Goal: Information Seeking & Learning: Understand process/instructions

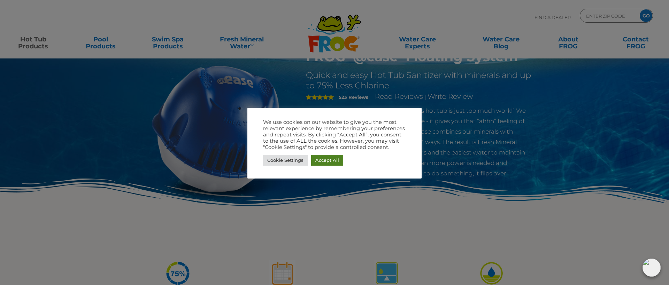
click at [331, 163] on link "Accept All" at bounding box center [327, 160] width 32 height 11
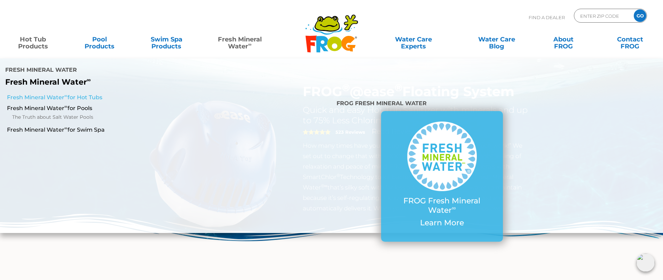
click at [92, 94] on link "Fresh Mineral Water ∞ for Hot Tubs" at bounding box center [114, 98] width 214 height 8
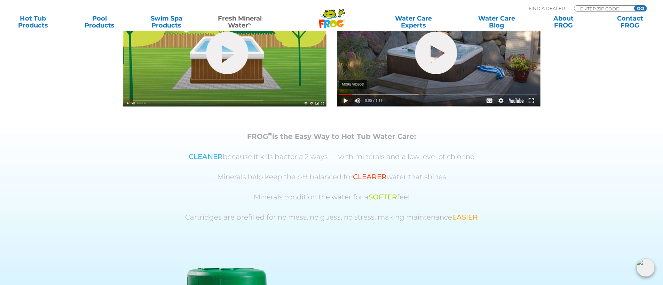
scroll to position [279, 0]
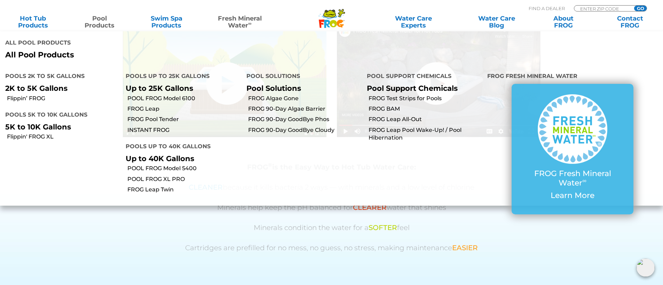
click at [24, 50] on p "All Pool Products" at bounding box center [165, 54] width 321 height 9
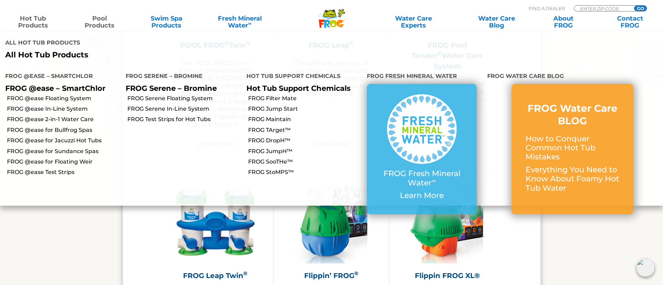
scroll to position [1323, 0]
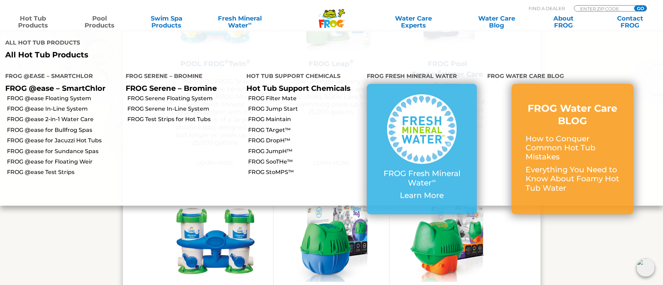
click at [30, 23] on link "Hot Tub Products" at bounding box center [33, 22] width 52 height 14
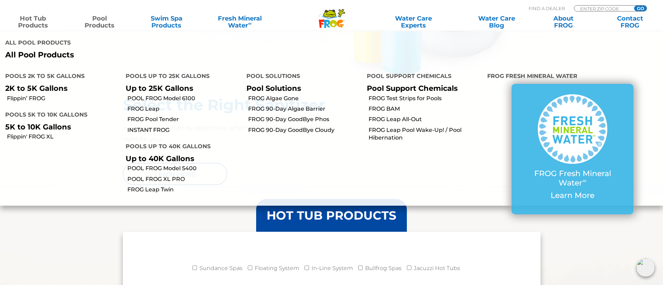
scroll to position [522, 0]
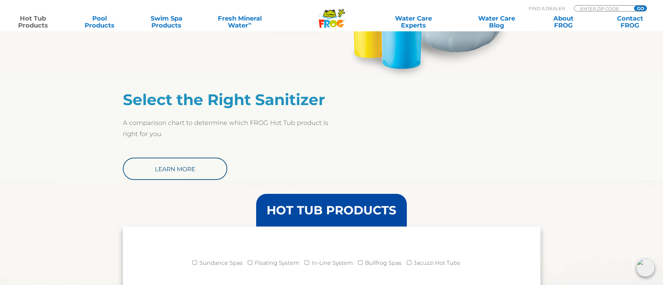
click at [133, 205] on header "HOT TUB PRODUCTS" at bounding box center [332, 210] width 418 height 33
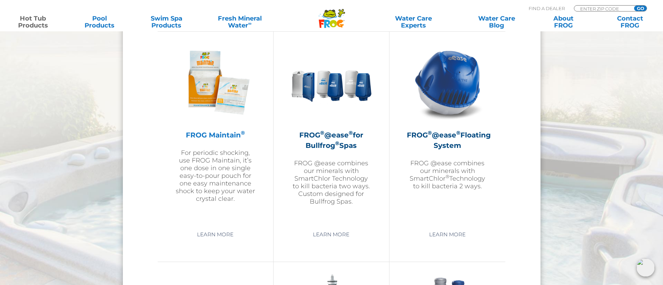
scroll to position [801, 0]
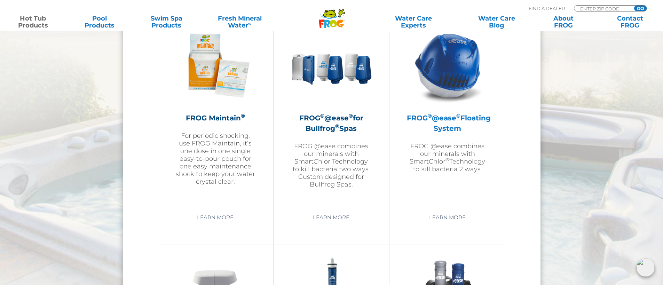
click at [442, 130] on h2 "FROG ® @ease ® Floating System" at bounding box center [447, 123] width 81 height 21
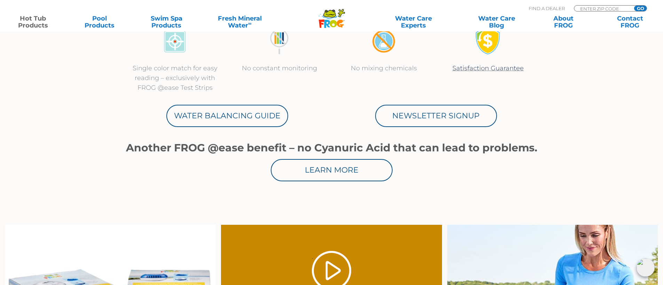
scroll to position [383, 0]
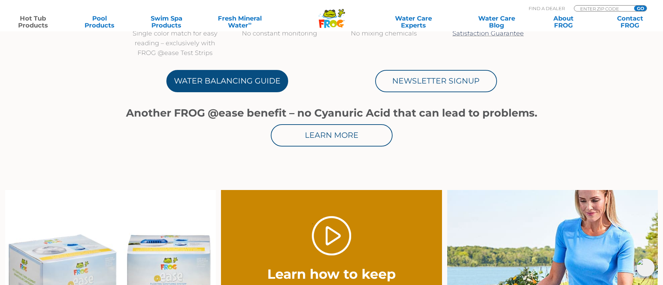
click at [241, 83] on link "Water Balancing Guide" at bounding box center [227, 81] width 122 height 22
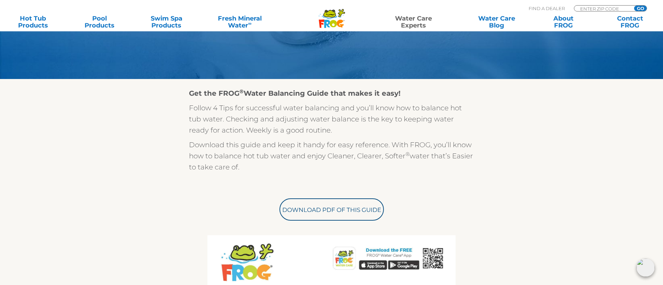
scroll to position [139, 0]
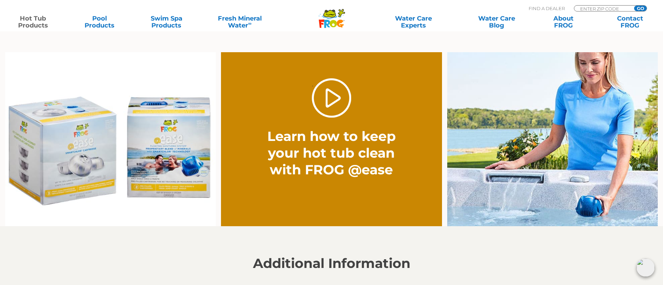
scroll to position [487, 0]
